Goal: Task Accomplishment & Management: Manage account settings

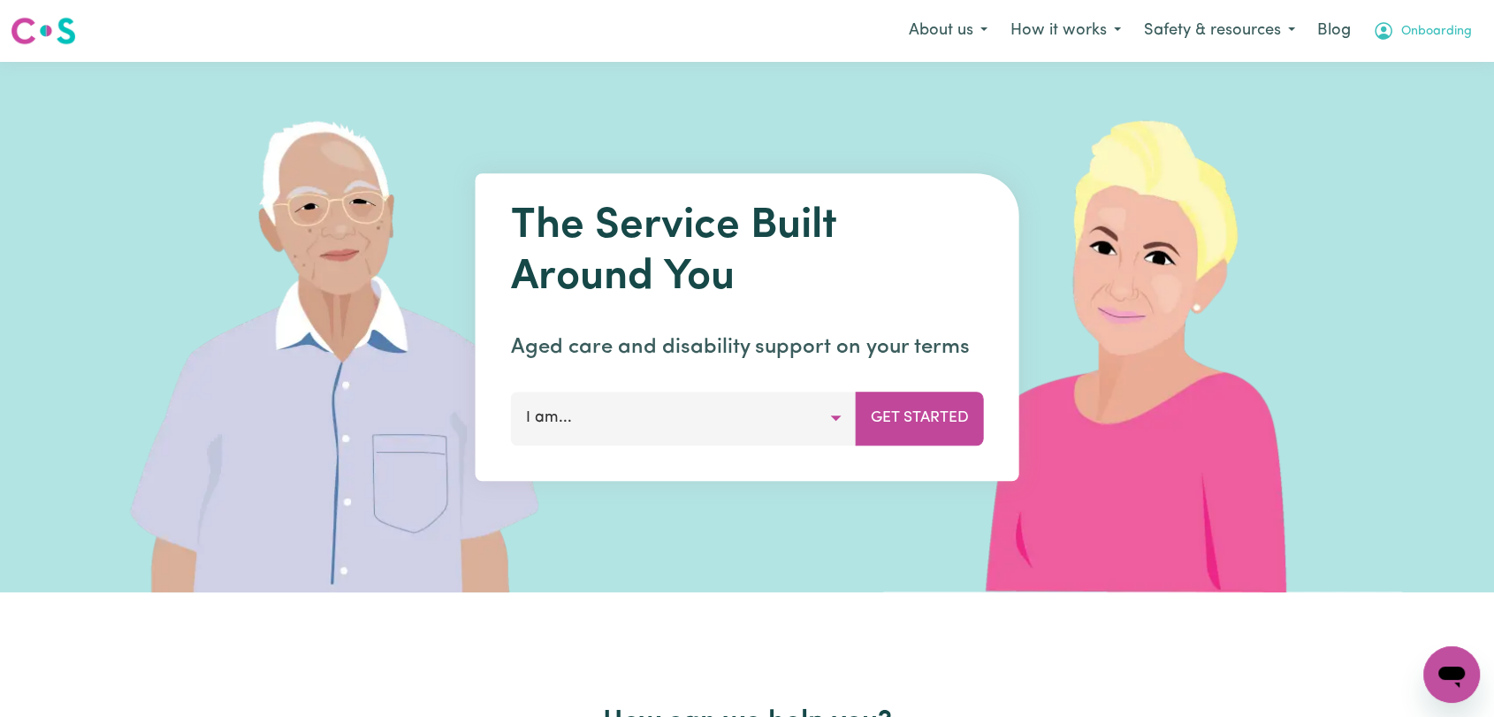
click at [1426, 34] on span "Onboarding" at bounding box center [1436, 31] width 71 height 19
click at [1351, 112] on link "Logout" at bounding box center [1413, 102] width 140 height 34
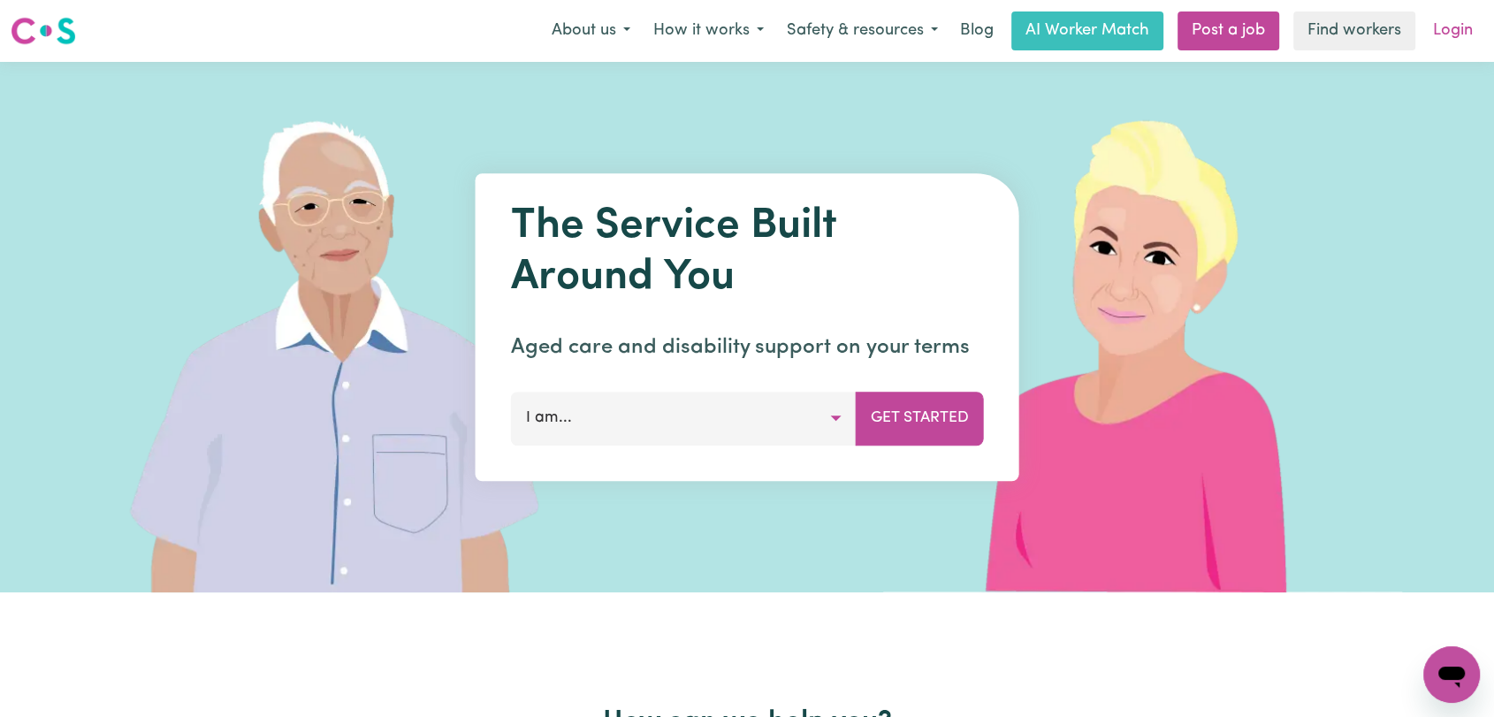
click at [1438, 34] on link "Login" at bounding box center [1452, 30] width 61 height 39
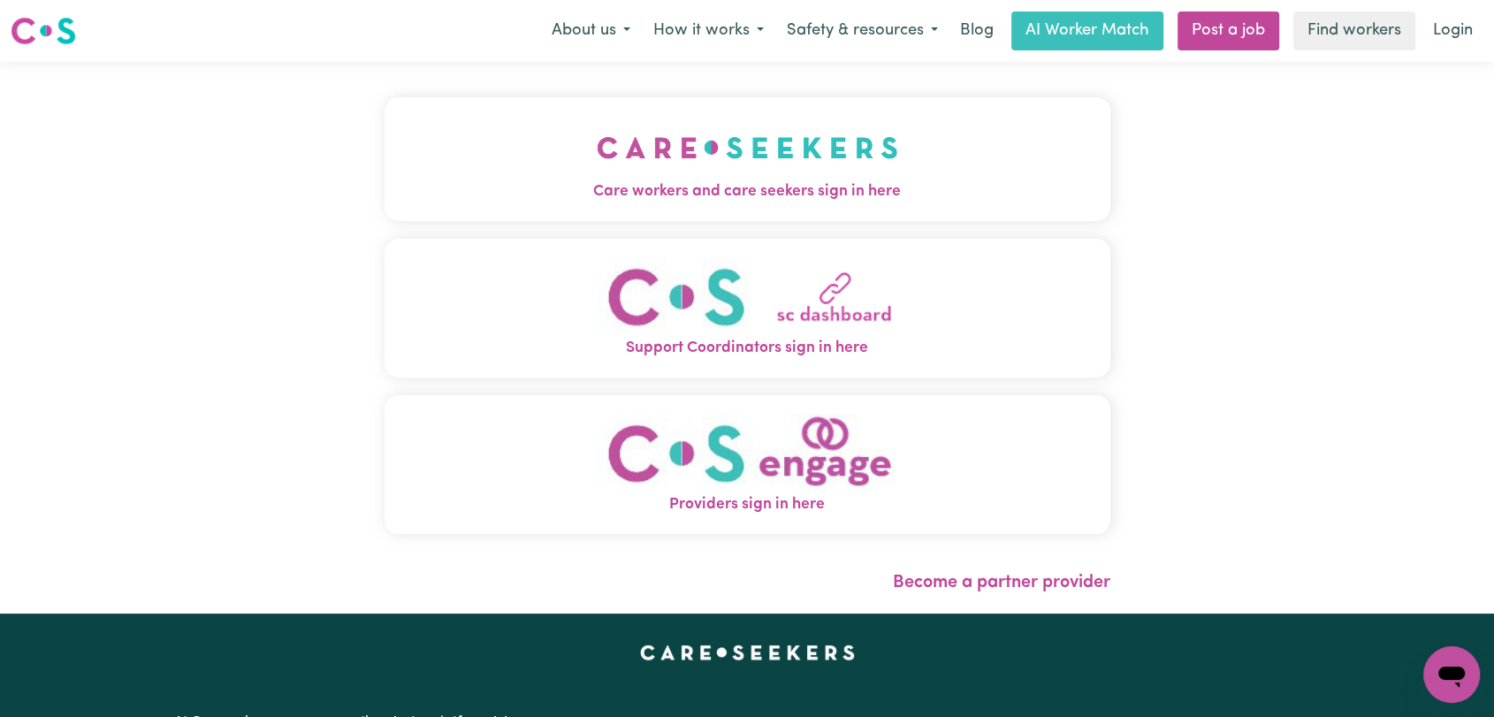
click at [572, 137] on button "Care workers and care seekers sign in here" at bounding box center [747, 159] width 726 height 124
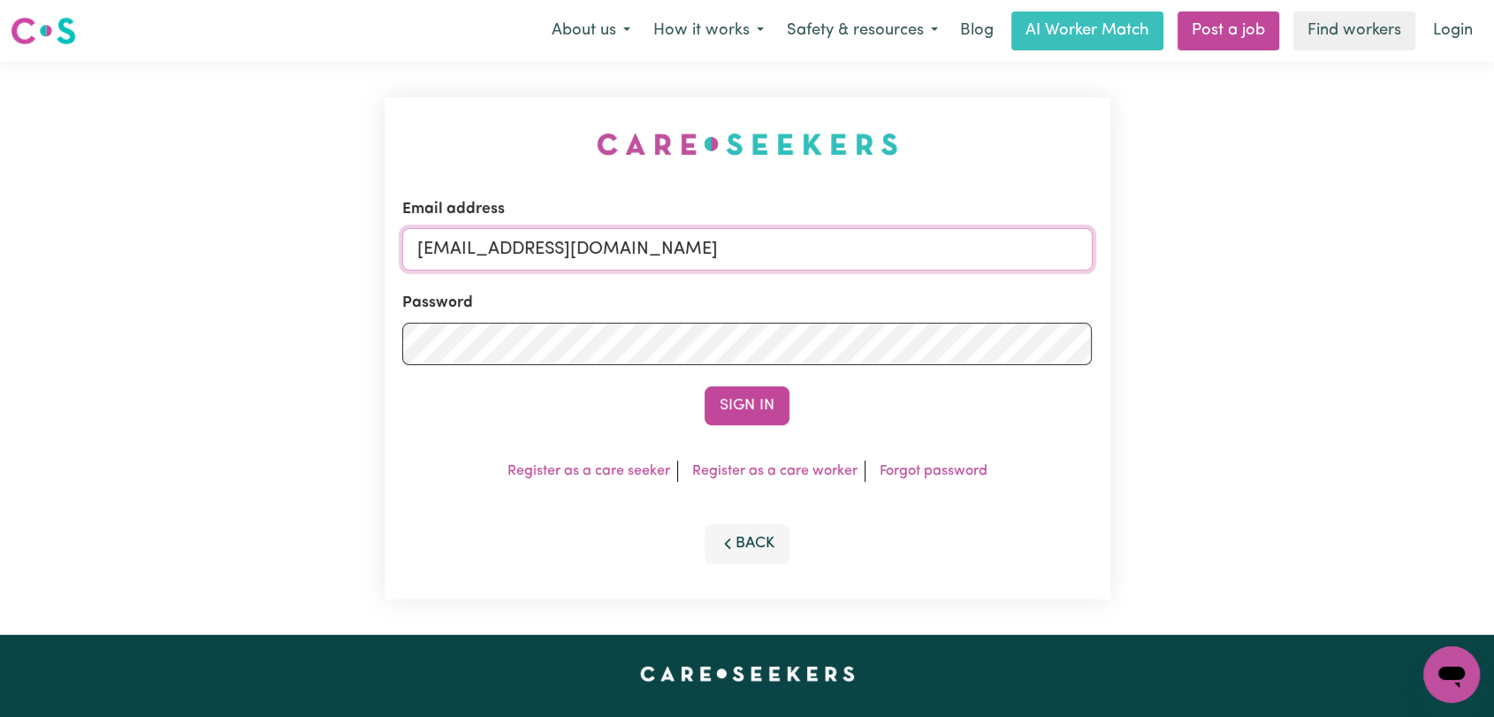
click at [763, 244] on input "[EMAIL_ADDRESS][DOMAIN_NAME]" at bounding box center [747, 249] width 690 height 42
drag, startPoint x: 506, startPoint y: 247, endPoint x: 790, endPoint y: 286, distance: 286.4
click at [790, 286] on form "Email address Superuser~[EMAIL_ADDRESS][DOMAIN_NAME] Password Sign In" at bounding box center [747, 311] width 690 height 227
drag, startPoint x: 516, startPoint y: 247, endPoint x: 521, endPoint y: 258, distance: 11.9
click at [516, 247] on input "Superuser~ [EMAIL_ADDRESS][DOMAIN_NAME]" at bounding box center [747, 249] width 690 height 42
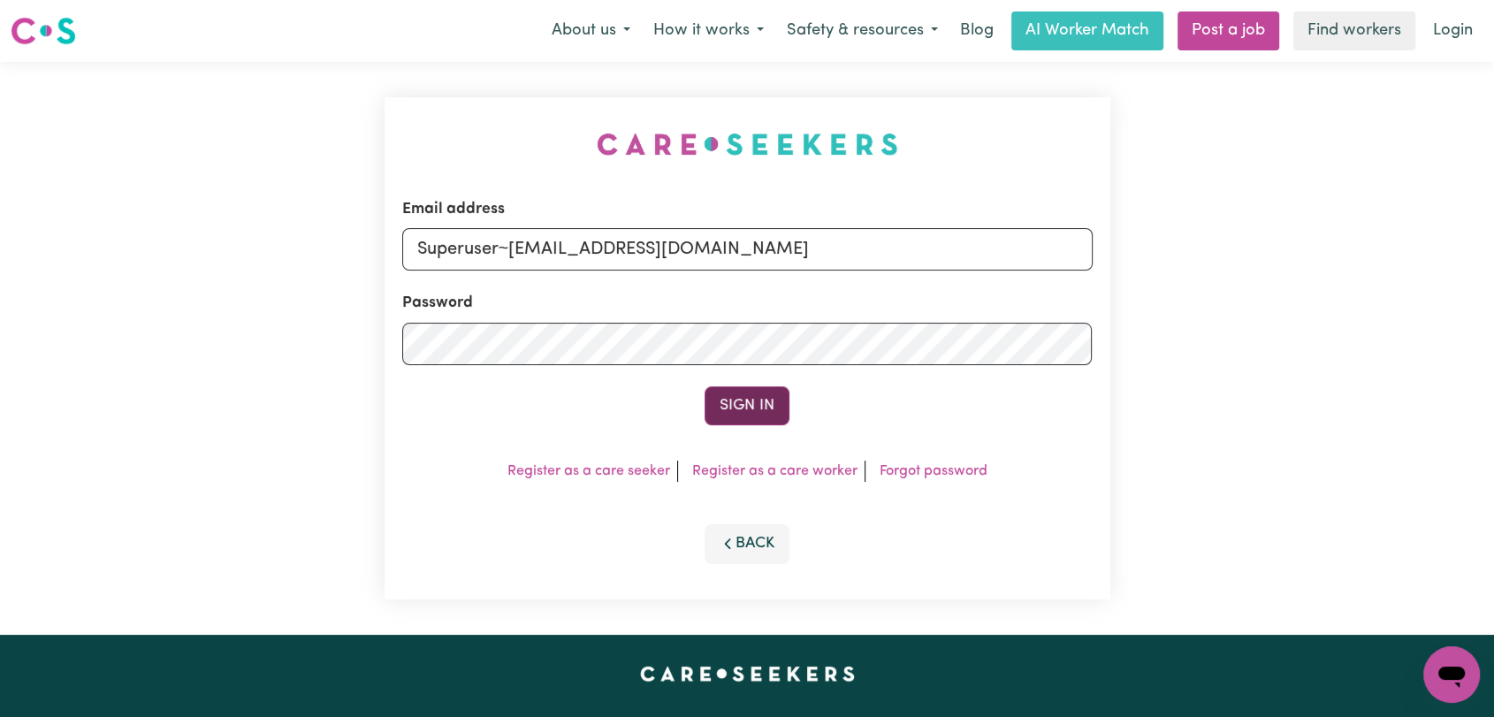
type input "Superuser~[EMAIL_ADDRESS][DOMAIN_NAME]"
click at [743, 391] on button "Sign In" at bounding box center [746, 405] width 85 height 39
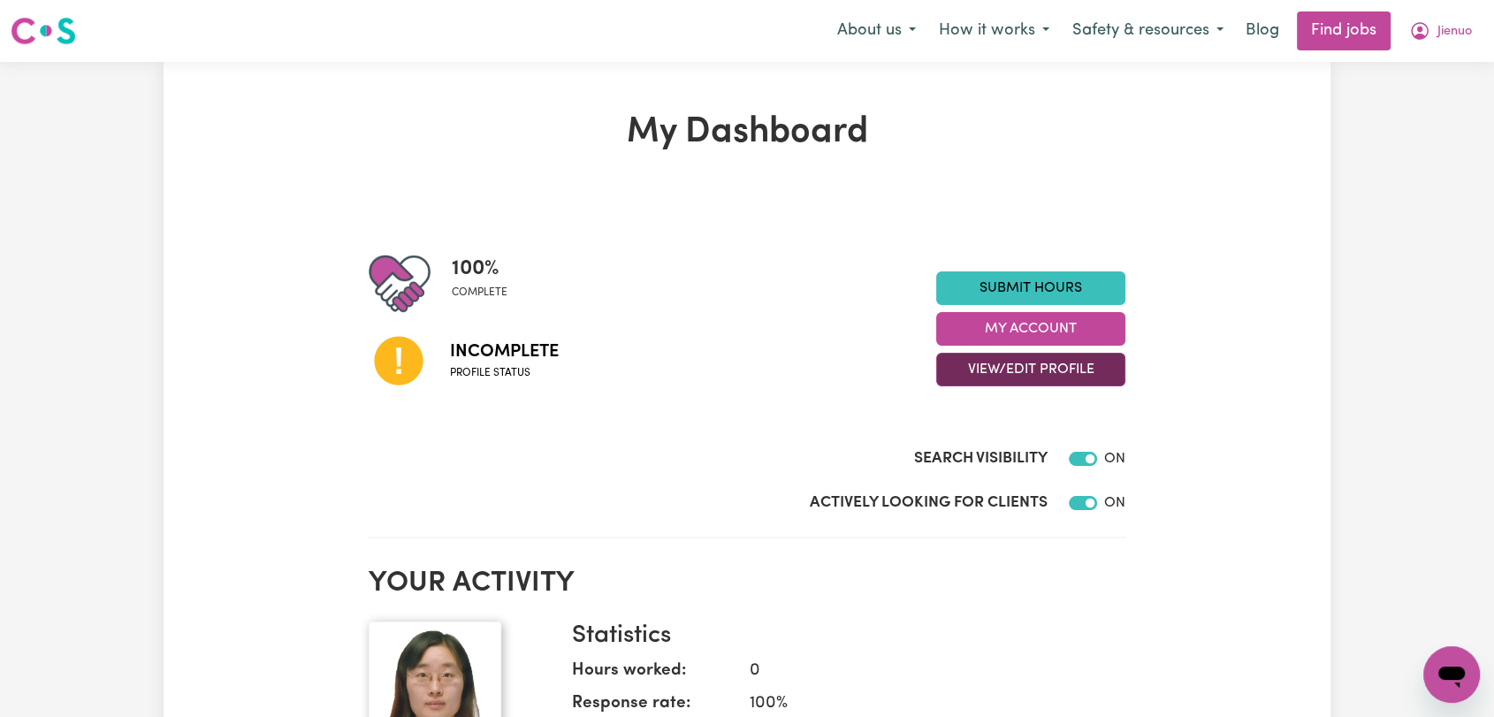
click at [1054, 369] on button "View/Edit Profile" at bounding box center [1030, 370] width 189 height 34
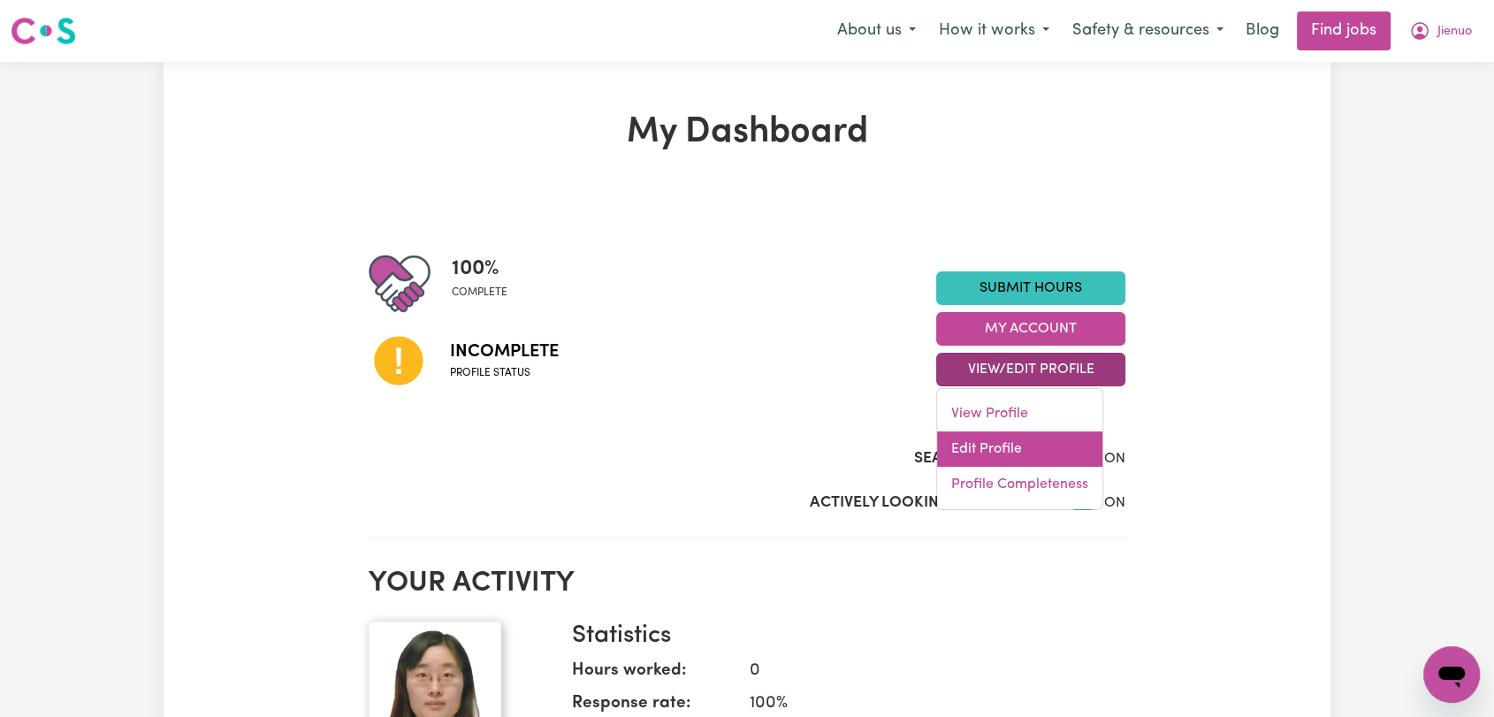
click at [1005, 443] on link "Edit Profile" at bounding box center [1019, 448] width 165 height 35
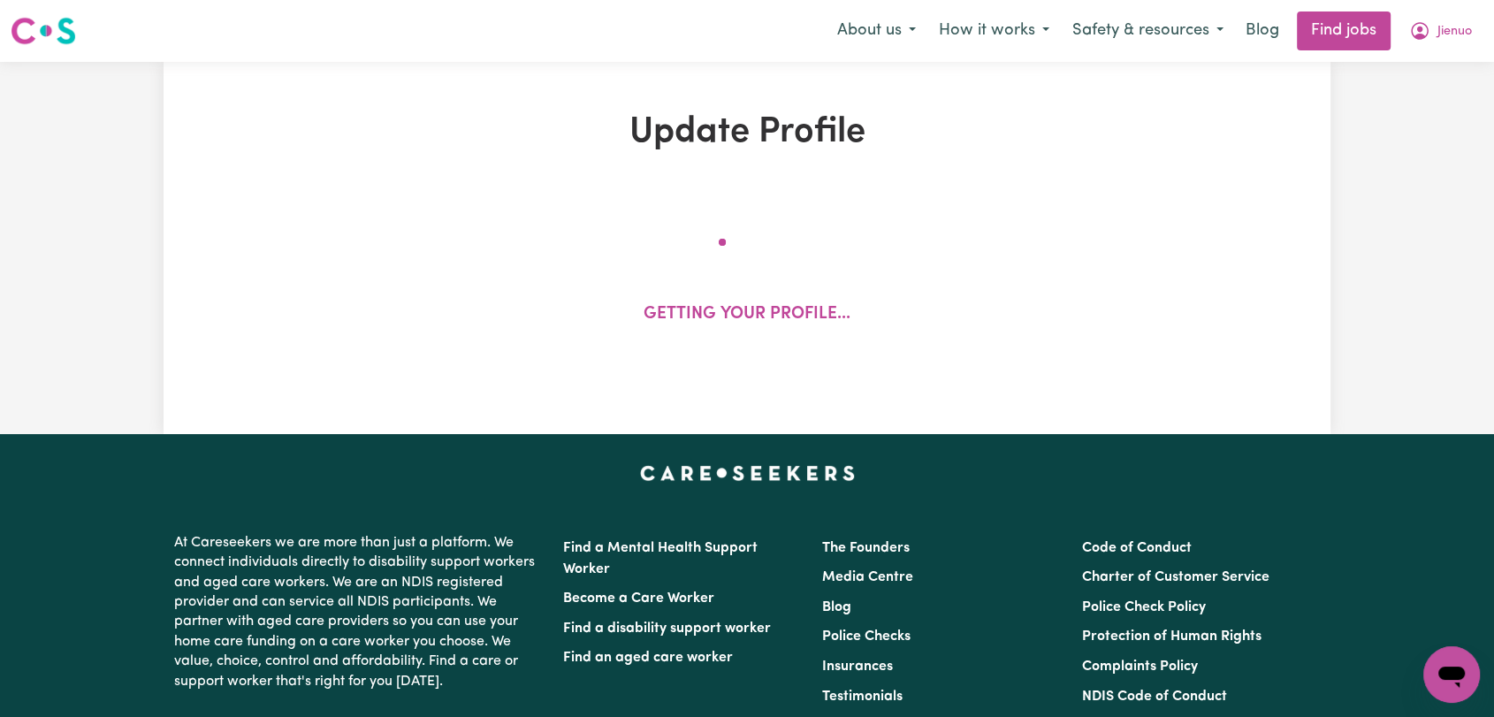
select select "[DEMOGRAPHIC_DATA]"
select select "[DEMOGRAPHIC_DATA] Citizen"
select select "Studying a healthcare related degree or qualification"
select select "55"
select select "68"
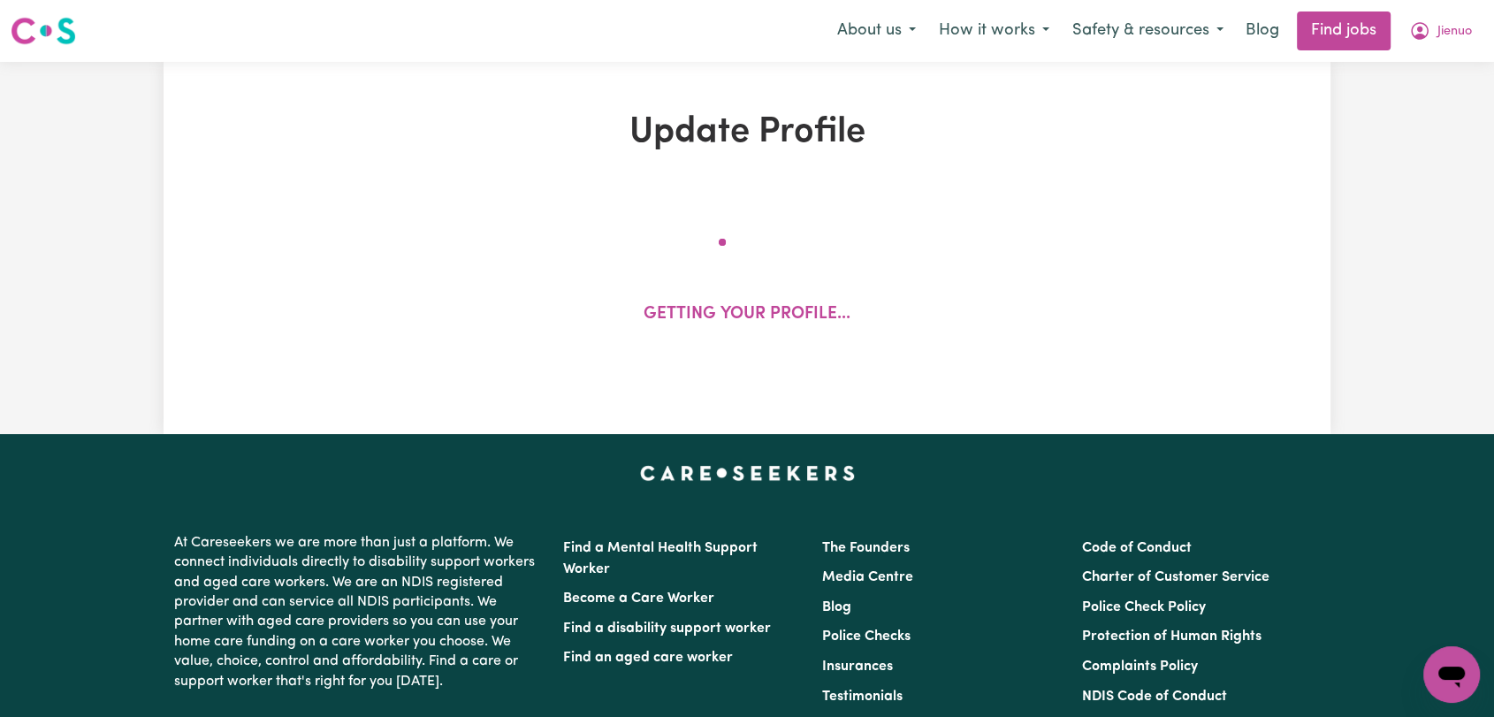
select select "82"
select select "110"
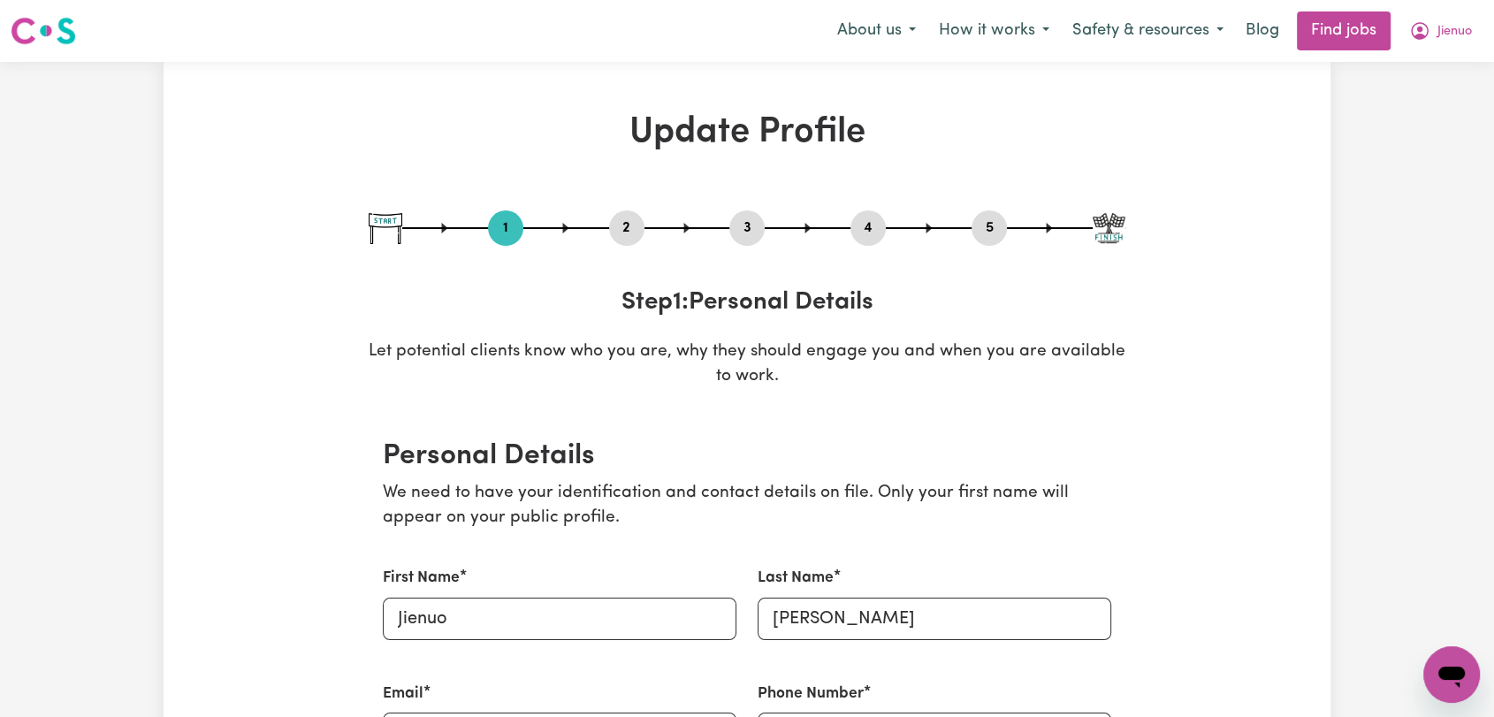
click at [627, 217] on button "2" at bounding box center [626, 228] width 35 height 23
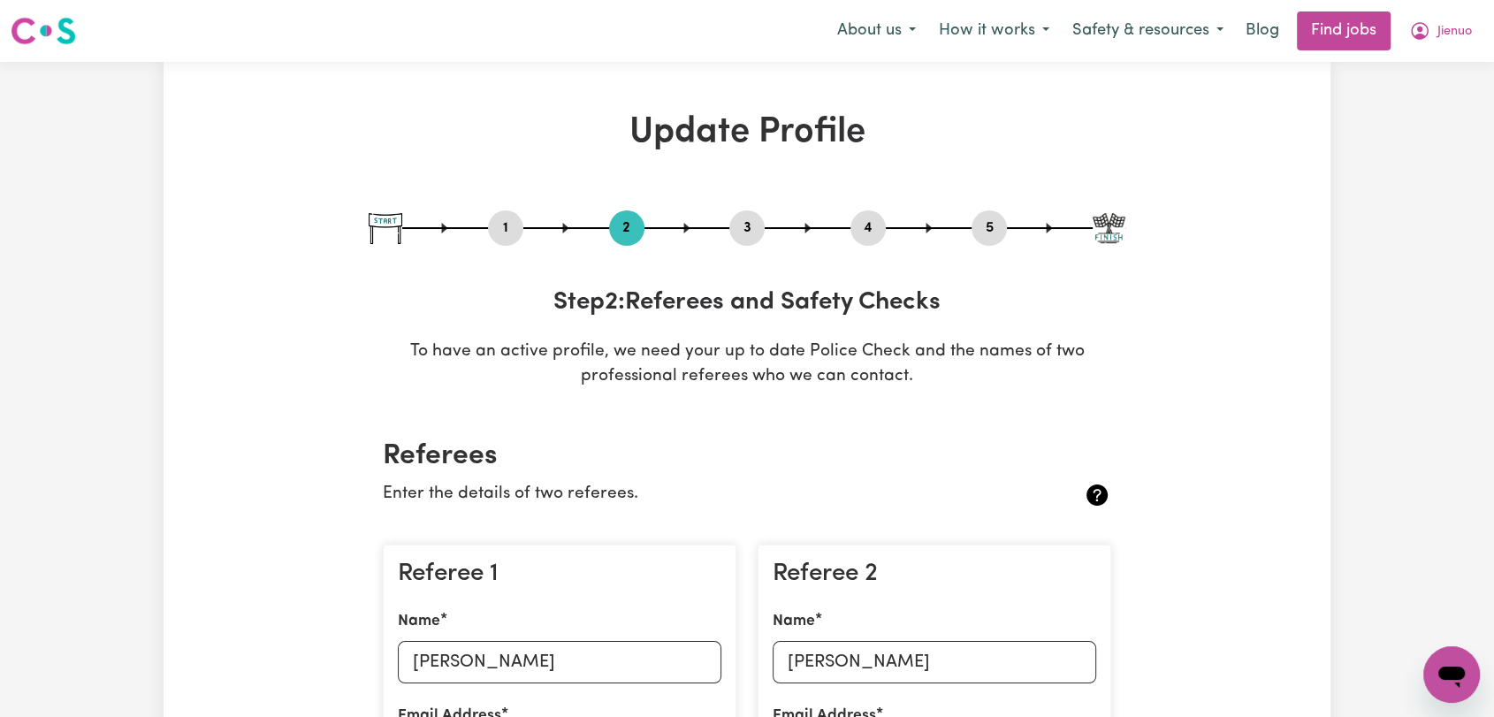
click at [749, 232] on button "3" at bounding box center [746, 228] width 35 height 23
select select "2023"
select select "2022"
select select "2025"
select select "2022"
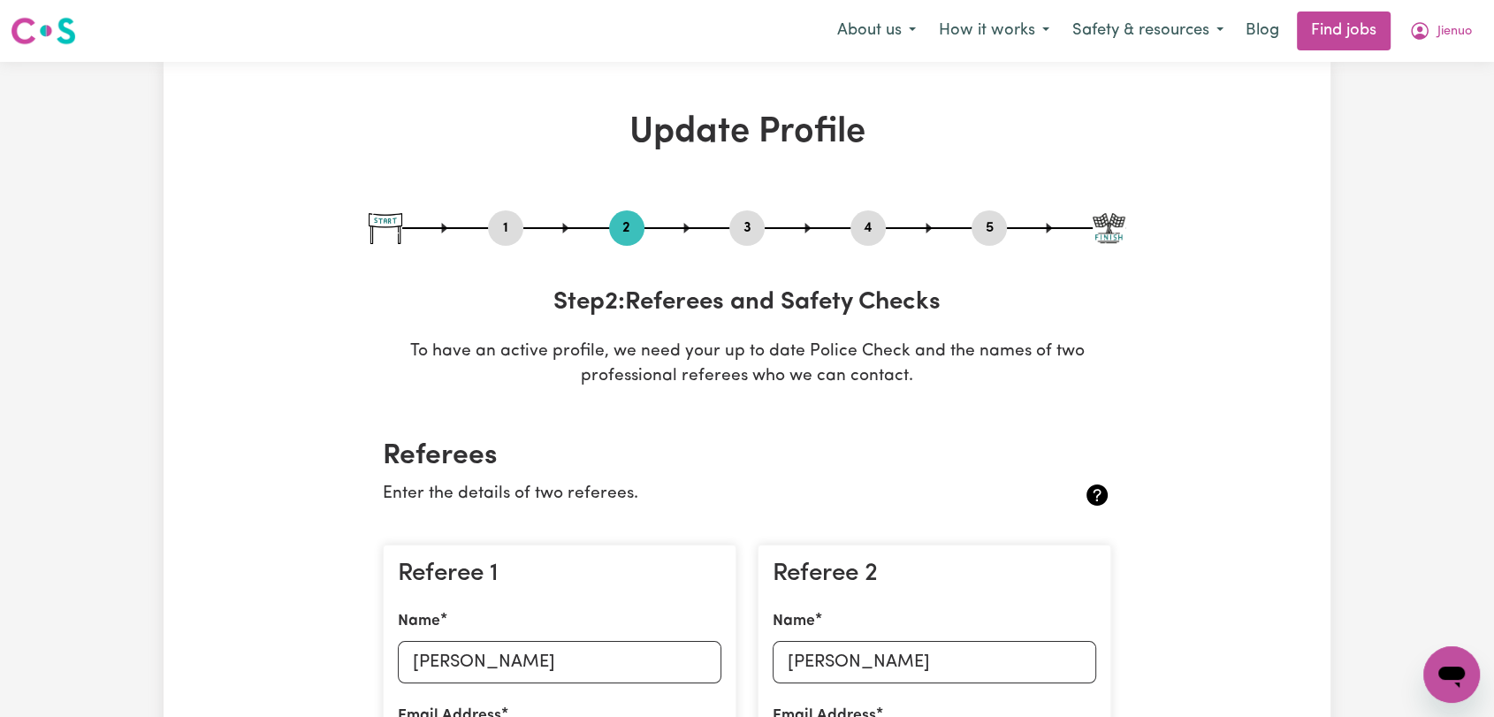
select select "2023"
select select "Certificate III (Individual Support)"
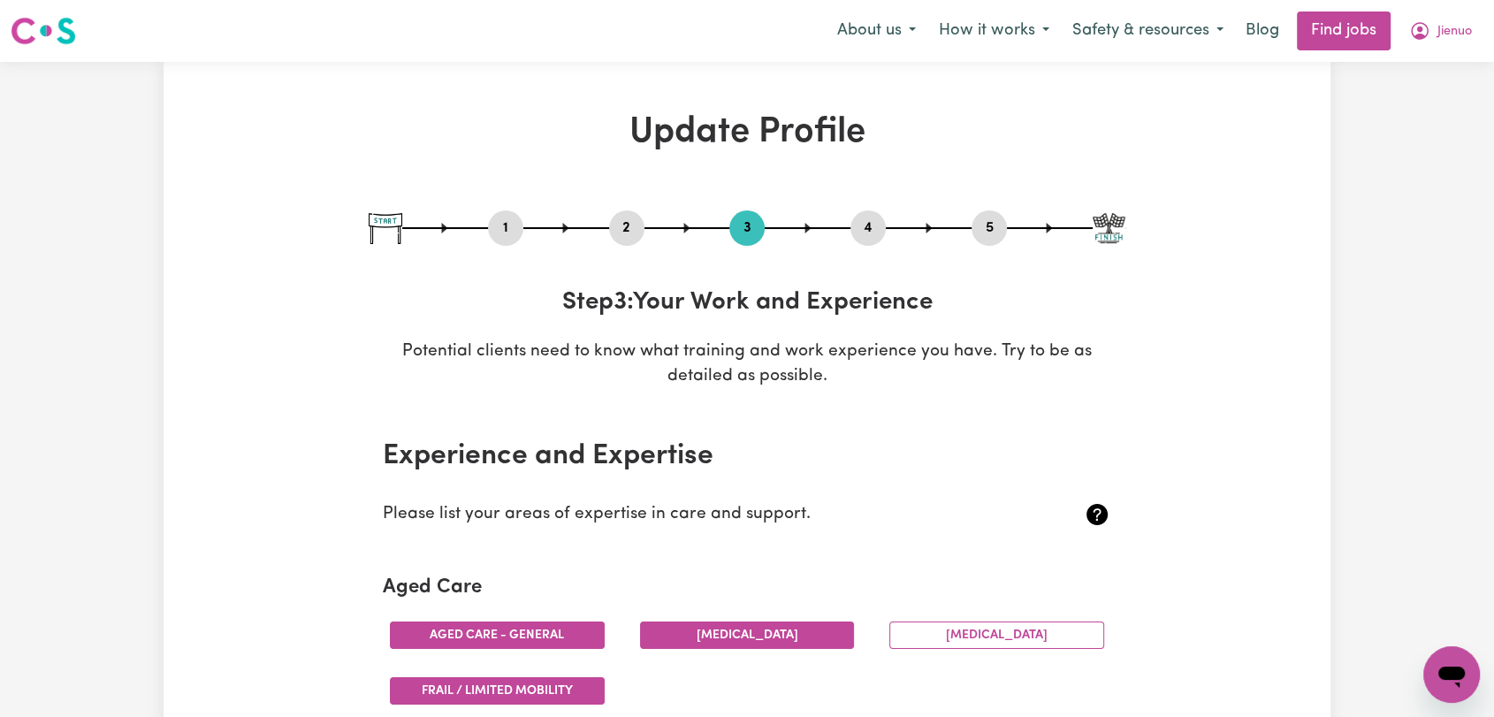
click at [871, 236] on button "4" at bounding box center [867, 228] width 35 height 23
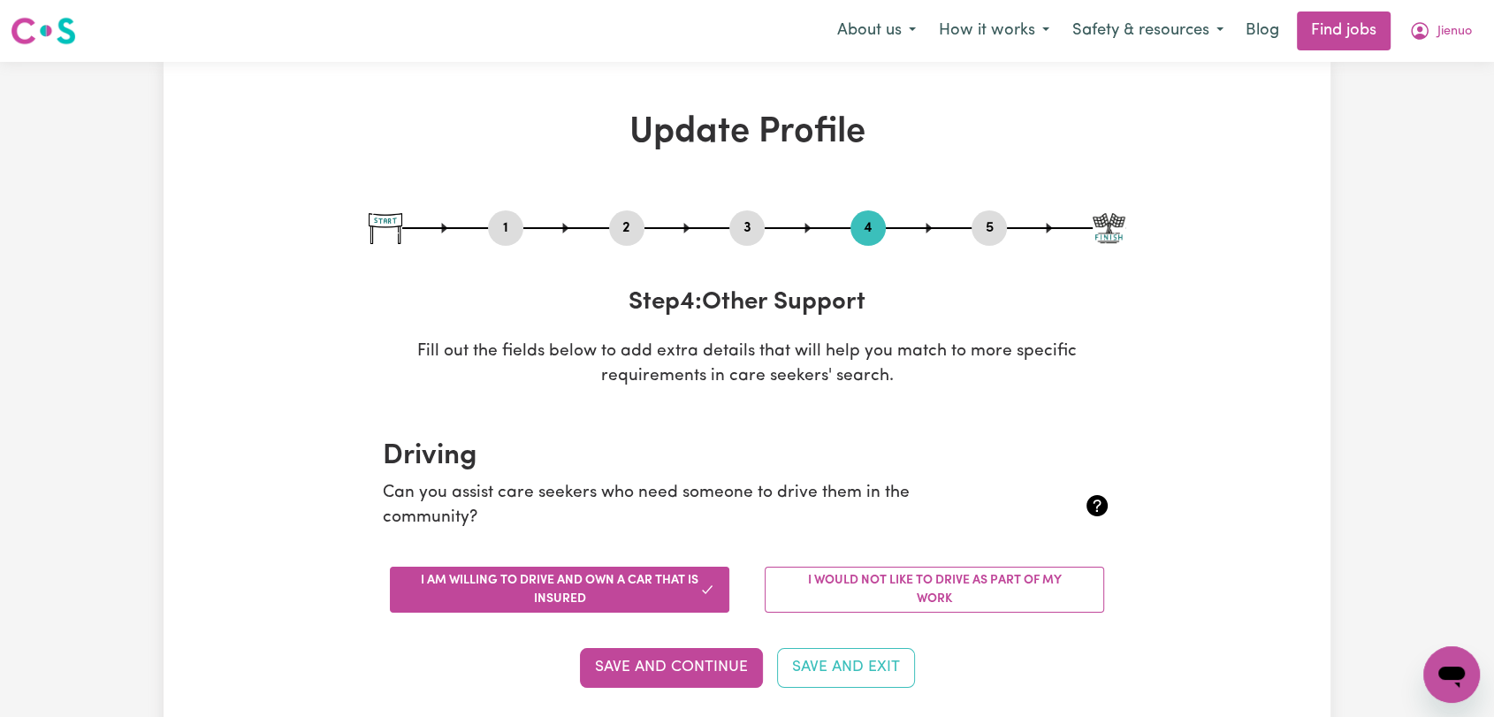
click at [993, 224] on button "5" at bounding box center [988, 228] width 35 height 23
select select "I am providing services privately on my own"
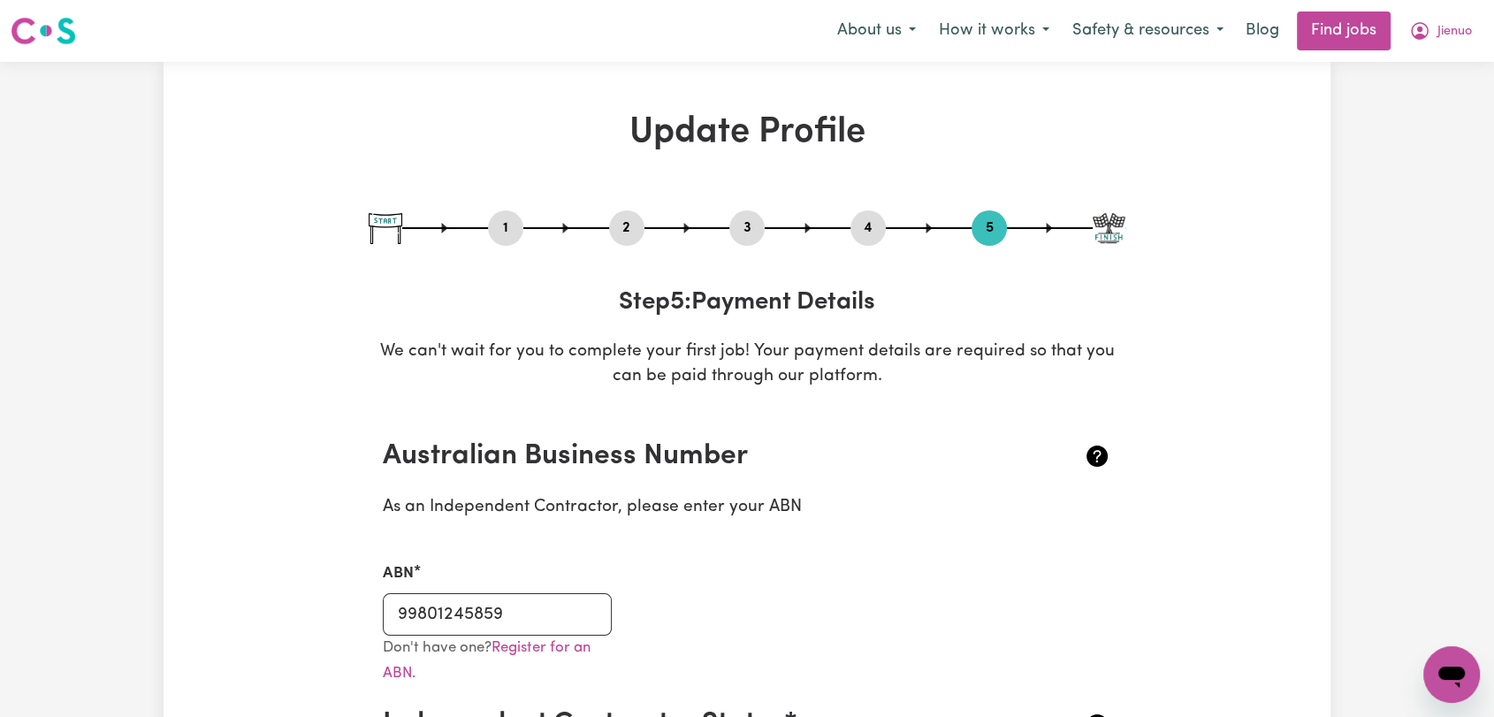
click at [508, 224] on button "1" at bounding box center [505, 228] width 35 height 23
select select "[DEMOGRAPHIC_DATA]"
select select "[DEMOGRAPHIC_DATA] Citizen"
select select "Studying a healthcare related degree or qualification"
select select "55"
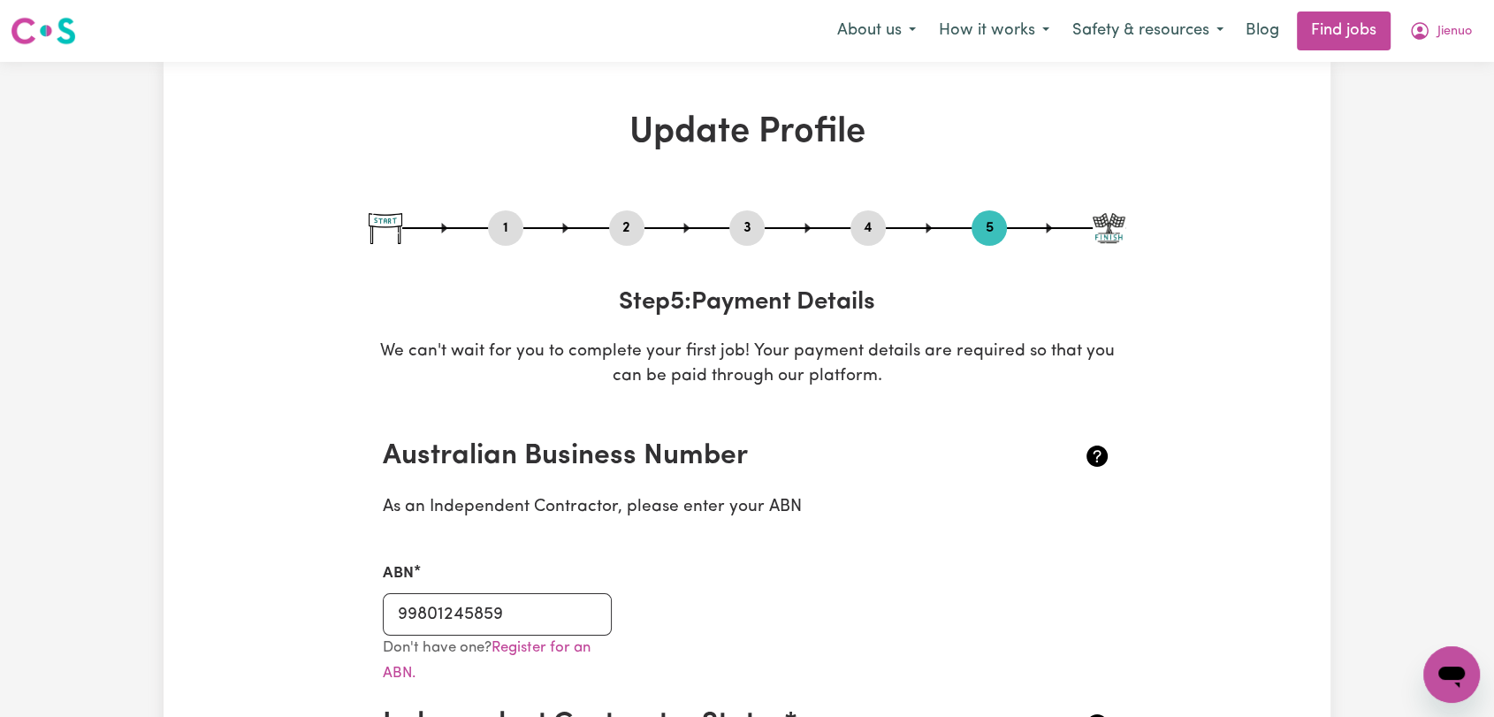
select select "68"
select select "82"
select select "110"
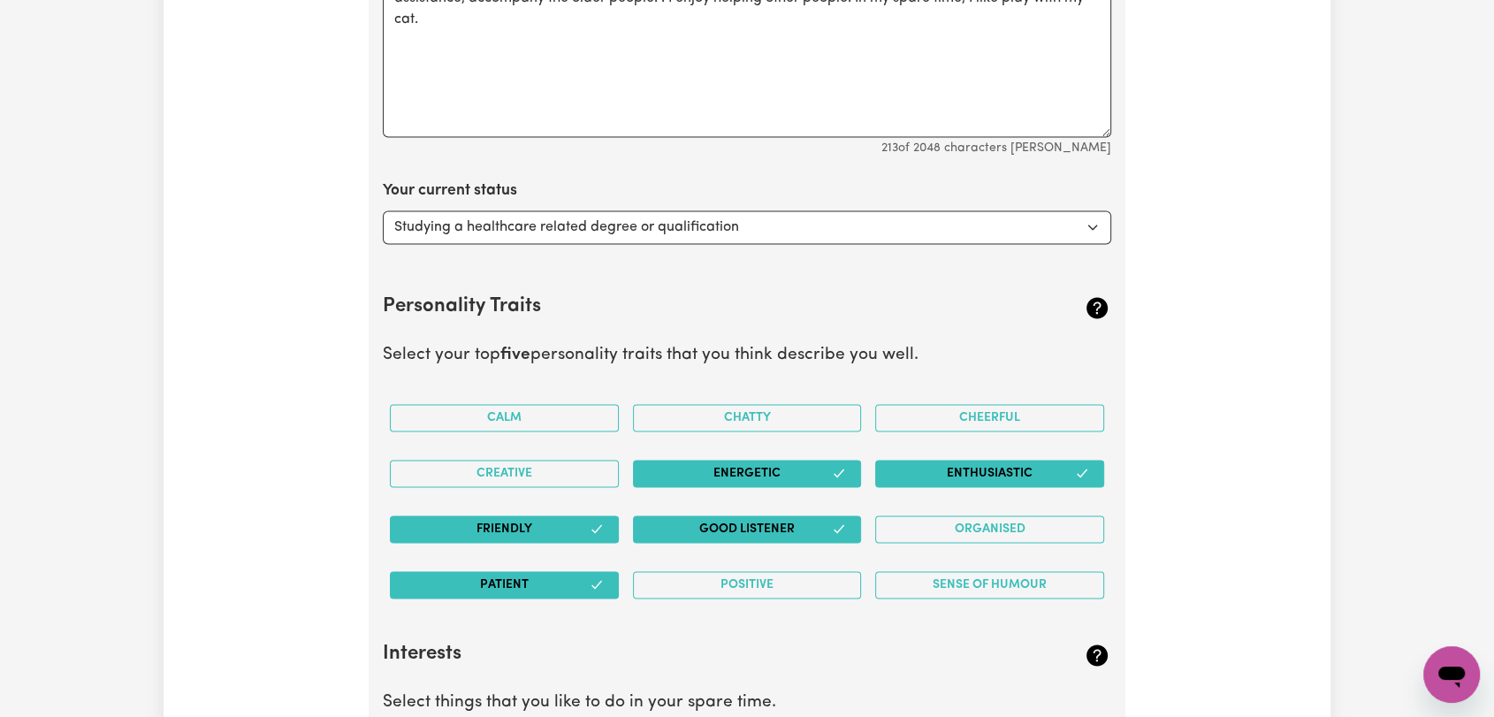
scroll to position [2258, 0]
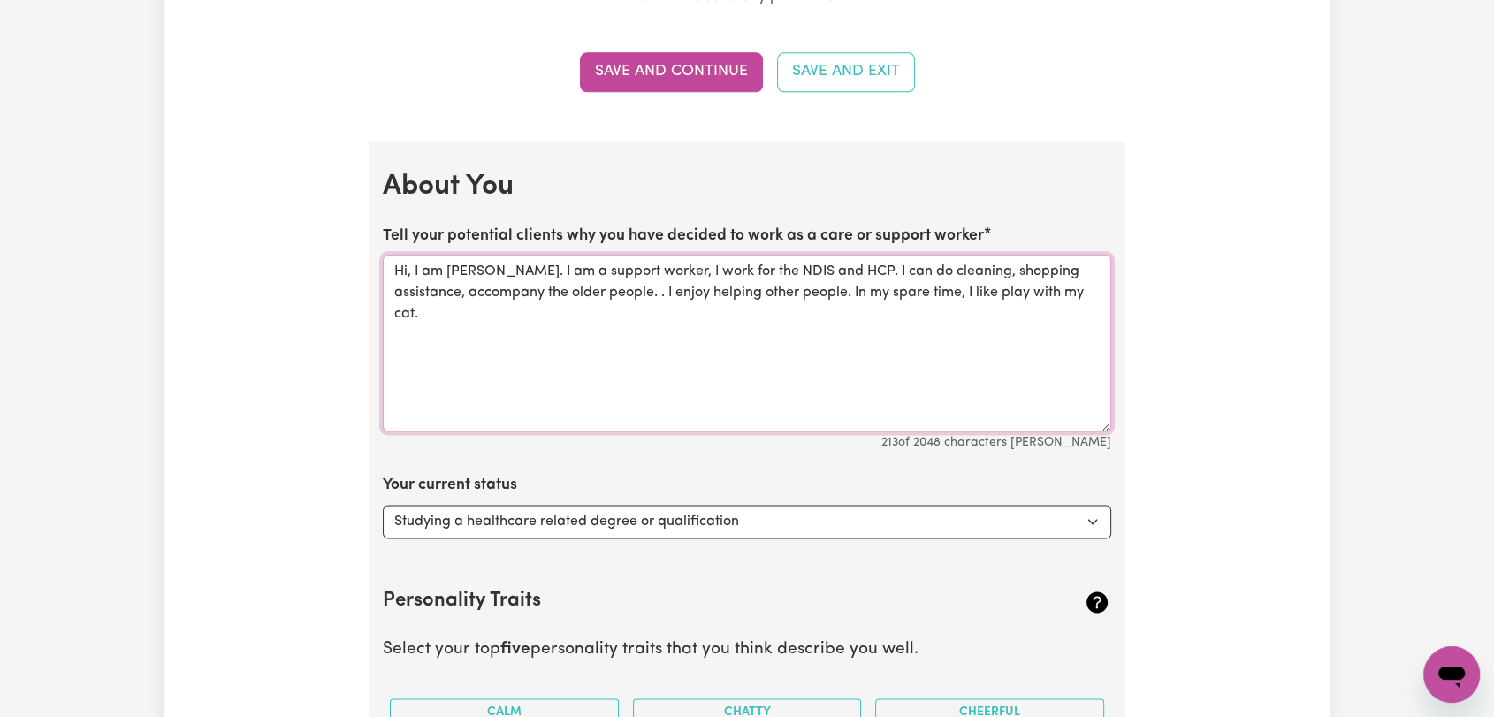
click at [1061, 292] on textarea "Hi, I am [PERSON_NAME]. I am a support worker, I work for the NDIS and HCP. I c…" at bounding box center [747, 343] width 728 height 177
paste textarea "Standard Mental Health First Aider"
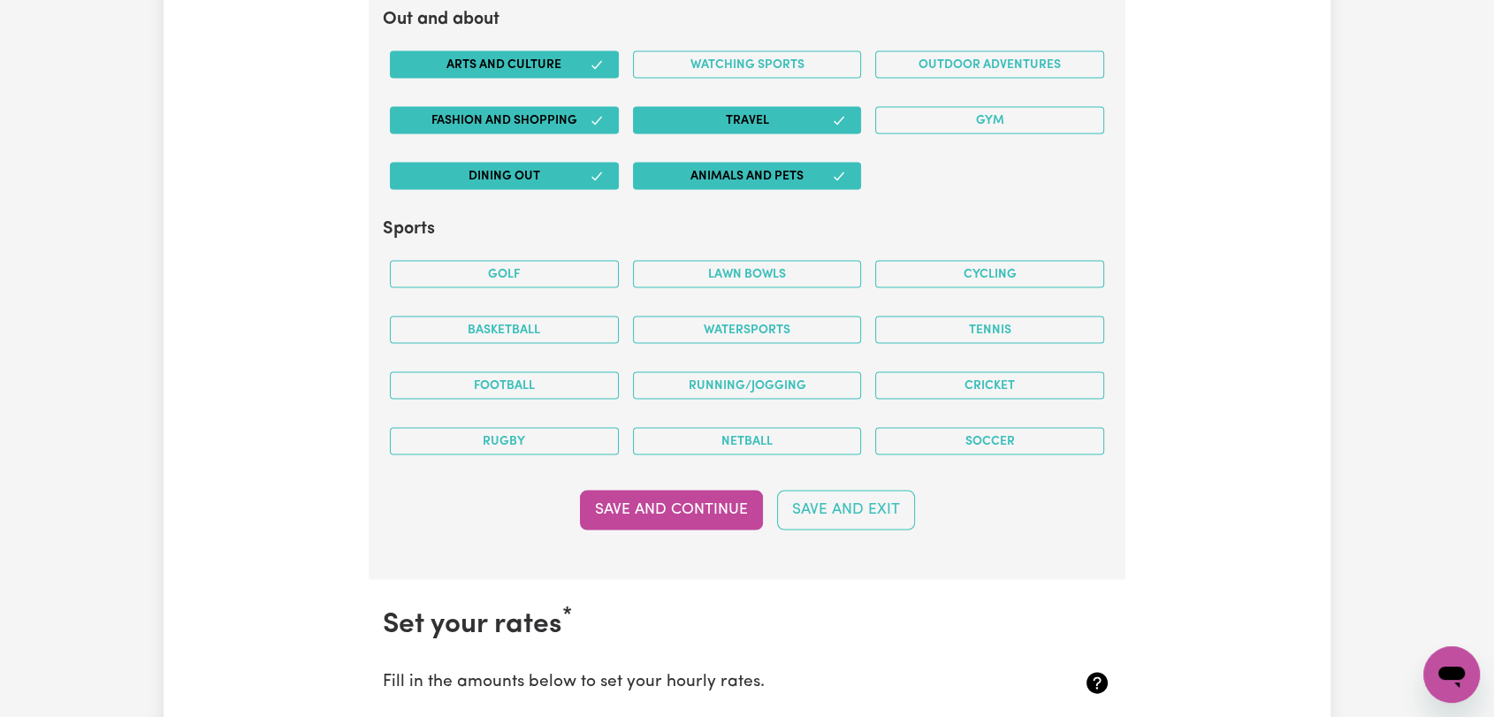
scroll to position [3633, 0]
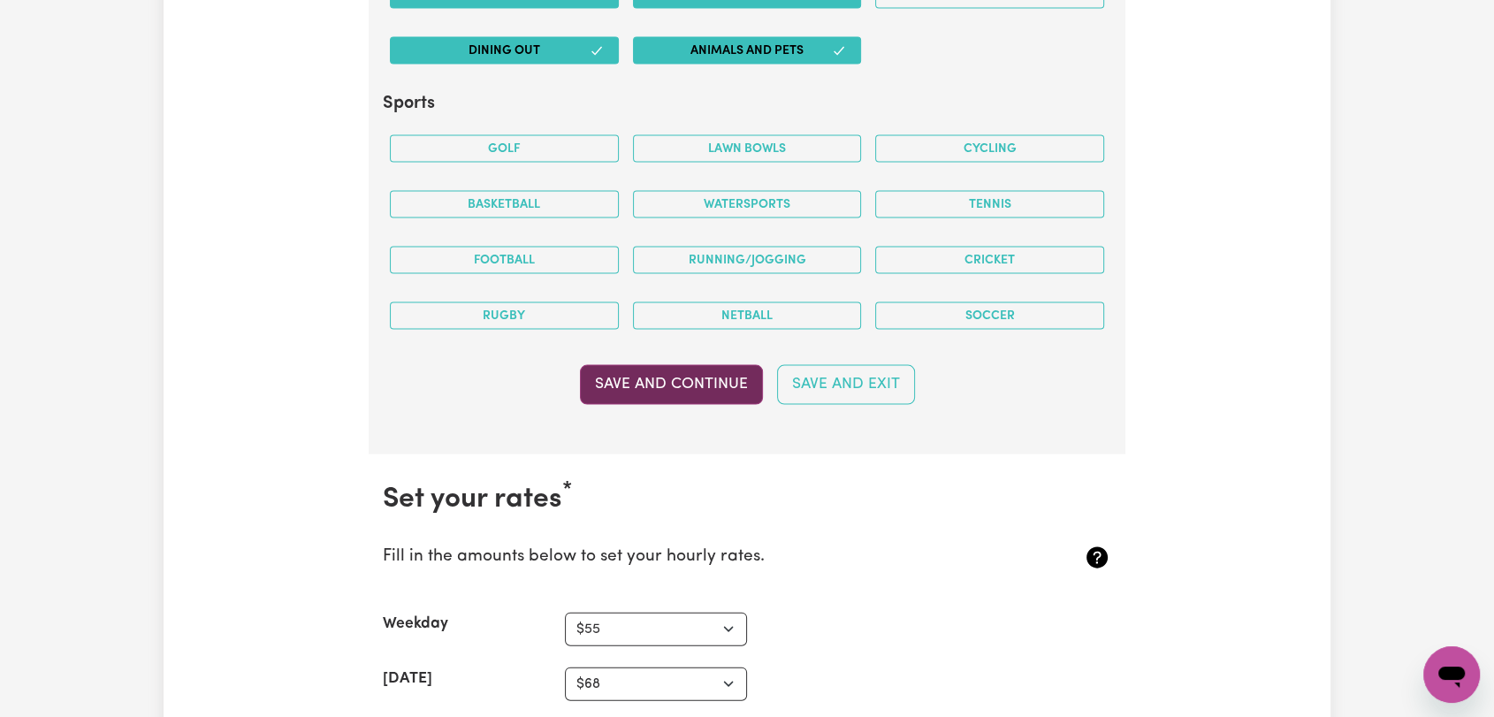
type textarea "Hi, I am [PERSON_NAME]. I am a support worker, I work for the NDIS and HCP. I c…"
drag, startPoint x: 715, startPoint y: 374, endPoint x: 608, endPoint y: 207, distance: 198.3
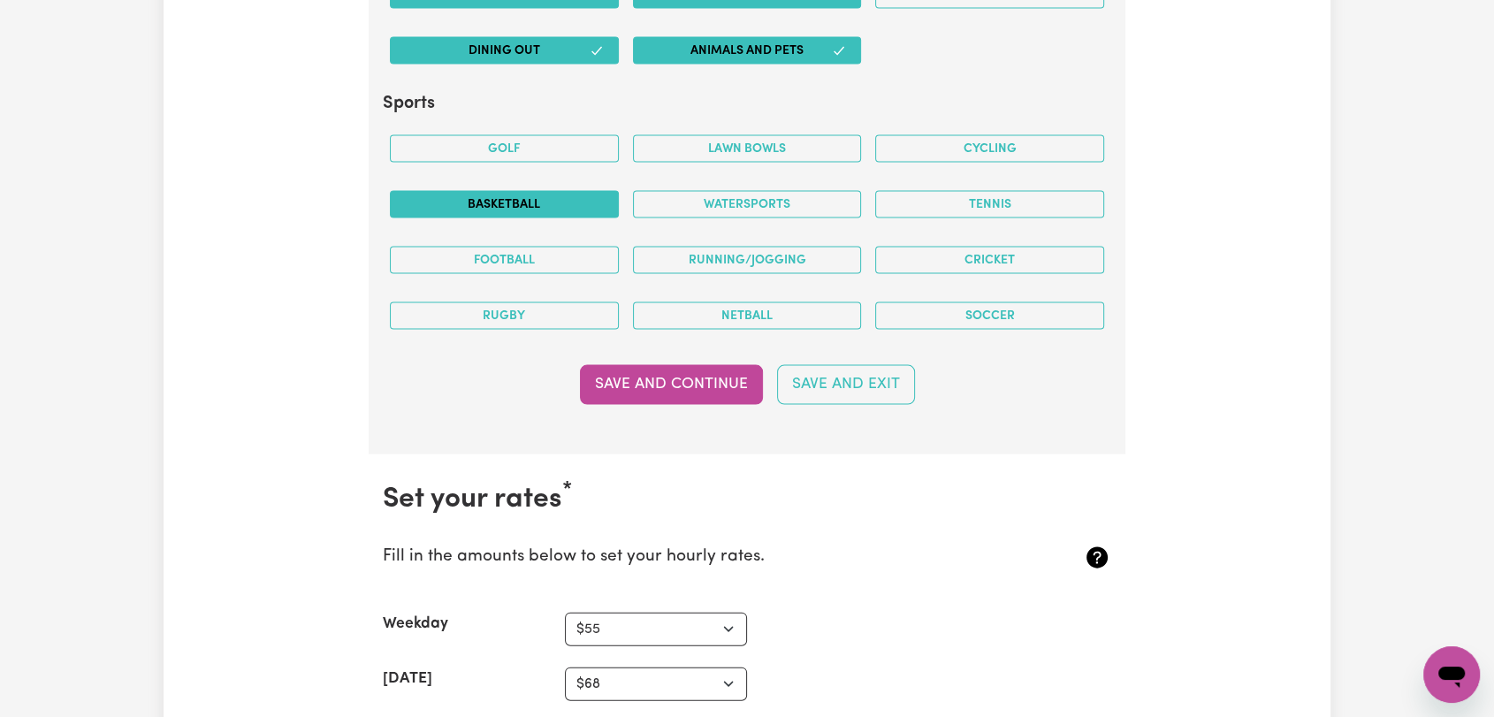
click at [714, 374] on button "Save and Continue" at bounding box center [671, 384] width 183 height 39
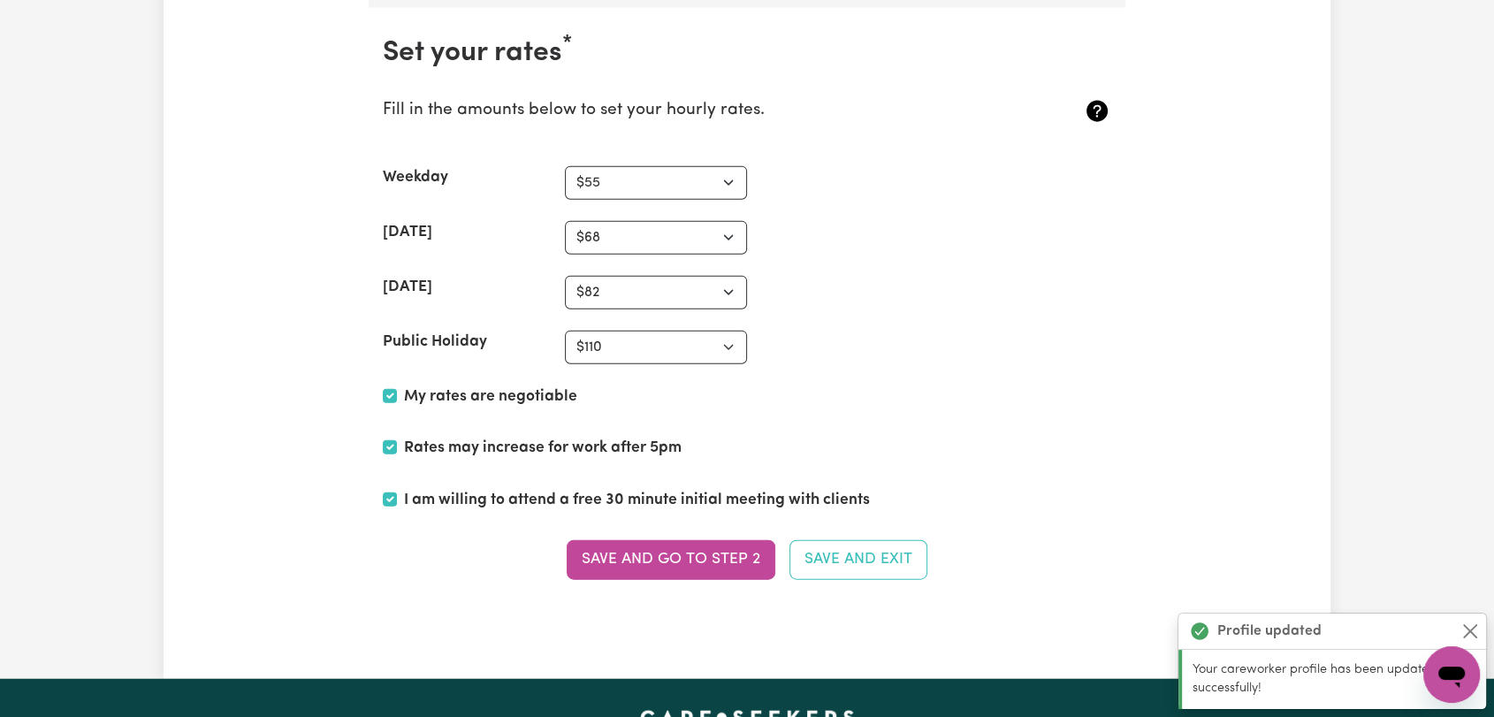
scroll to position [4082, 0]
